Goal: Navigation & Orientation: Find specific page/section

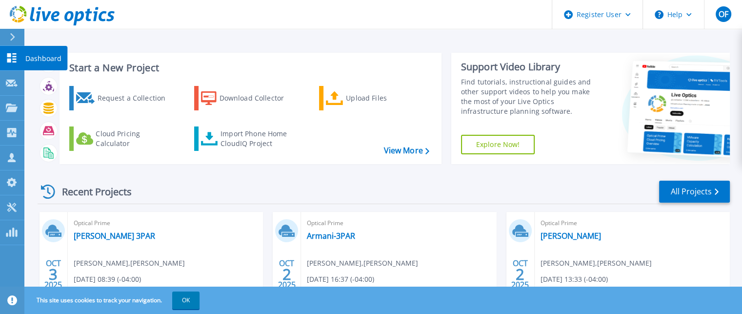
click at [3, 58] on link "Dashboard Dashboard" at bounding box center [12, 58] width 24 height 25
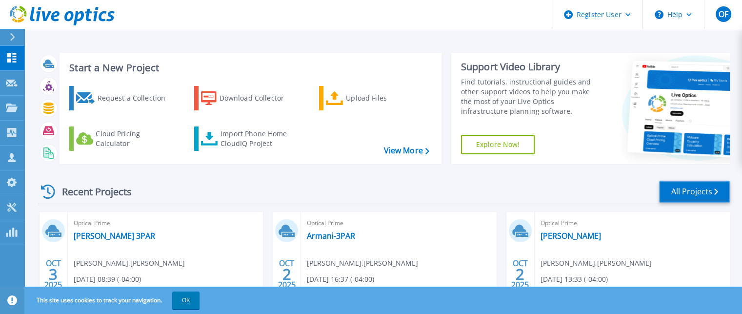
click at [684, 192] on link "All Projects" at bounding box center [694, 192] width 71 height 22
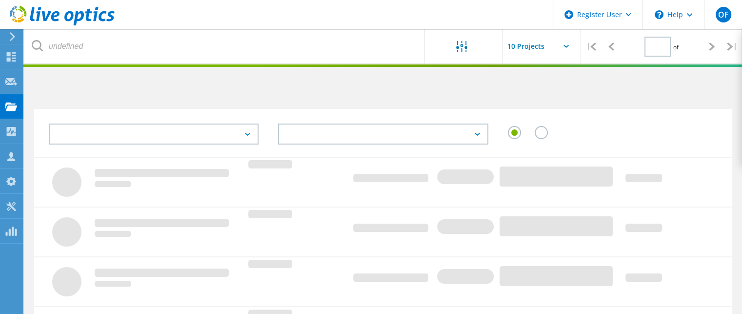
type input "2"
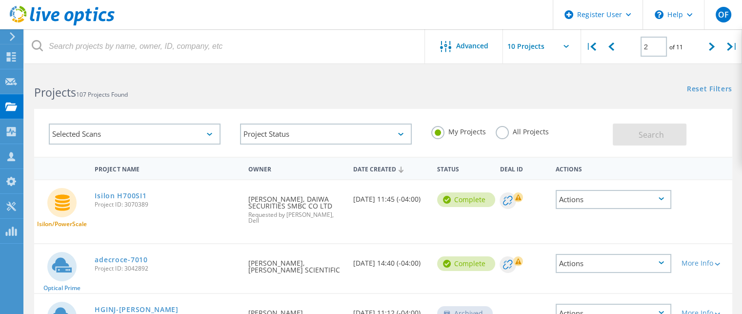
scroll to position [98, 0]
